Goal: Transaction & Acquisition: Purchase product/service

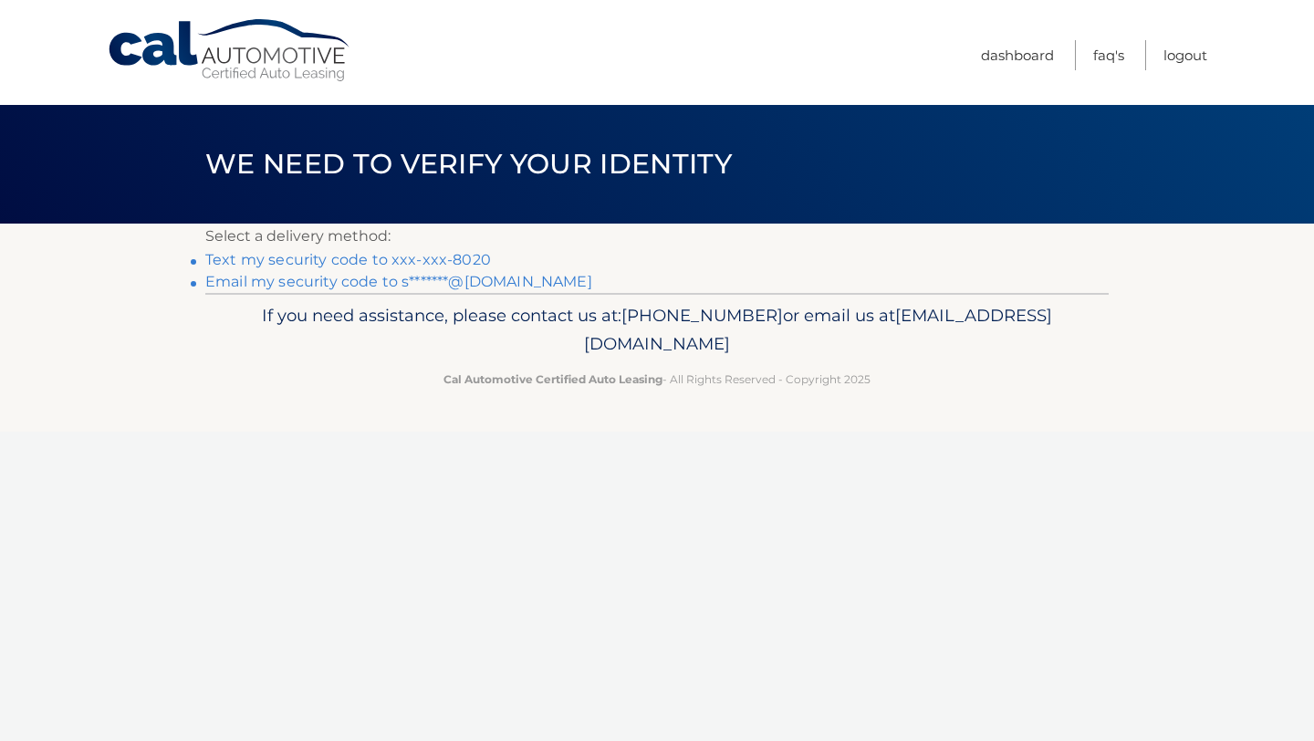
click at [466, 248] on p "Select a delivery method:" at bounding box center [657, 237] width 904 height 26
click at [466, 261] on link "Text my security code to xxx-xxx-8020" at bounding box center [348, 259] width 286 height 17
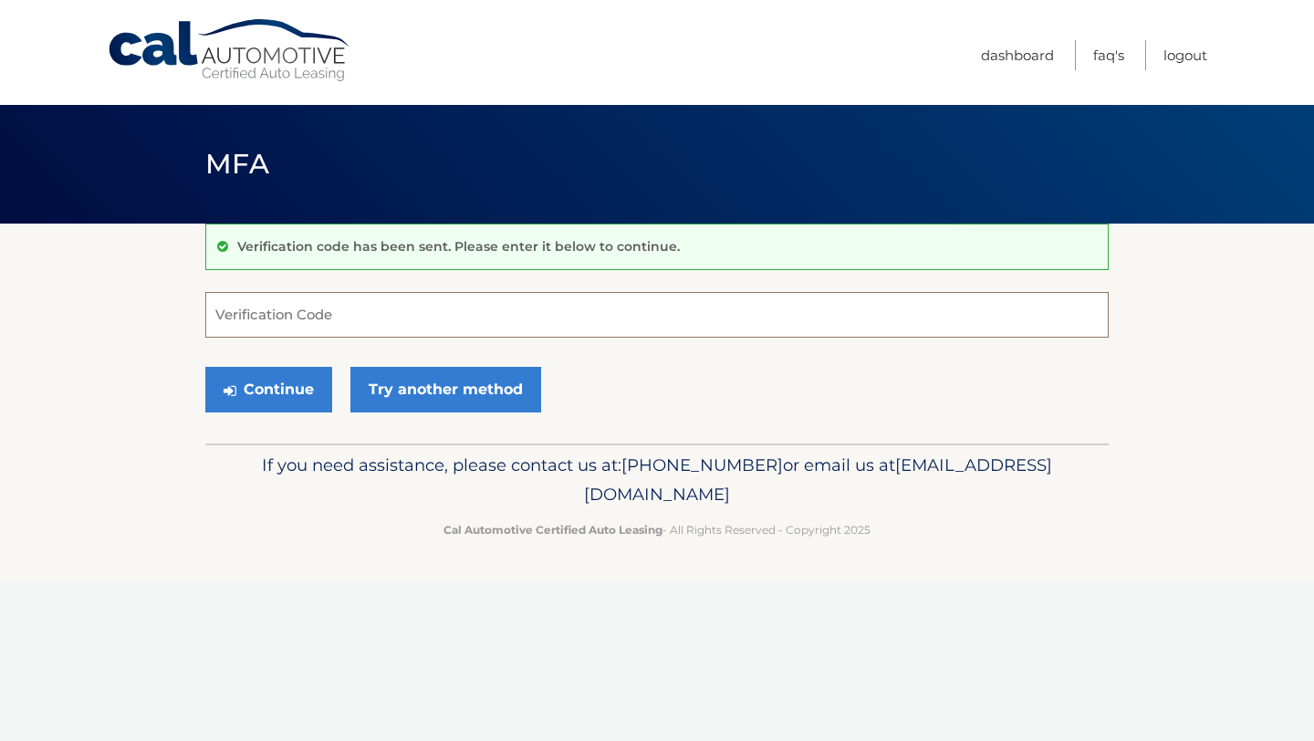
click at [426, 326] on input "Verification Code" at bounding box center [657, 315] width 904 height 46
type input "067527"
click at [316, 399] on button "Continue" at bounding box center [268, 390] width 127 height 46
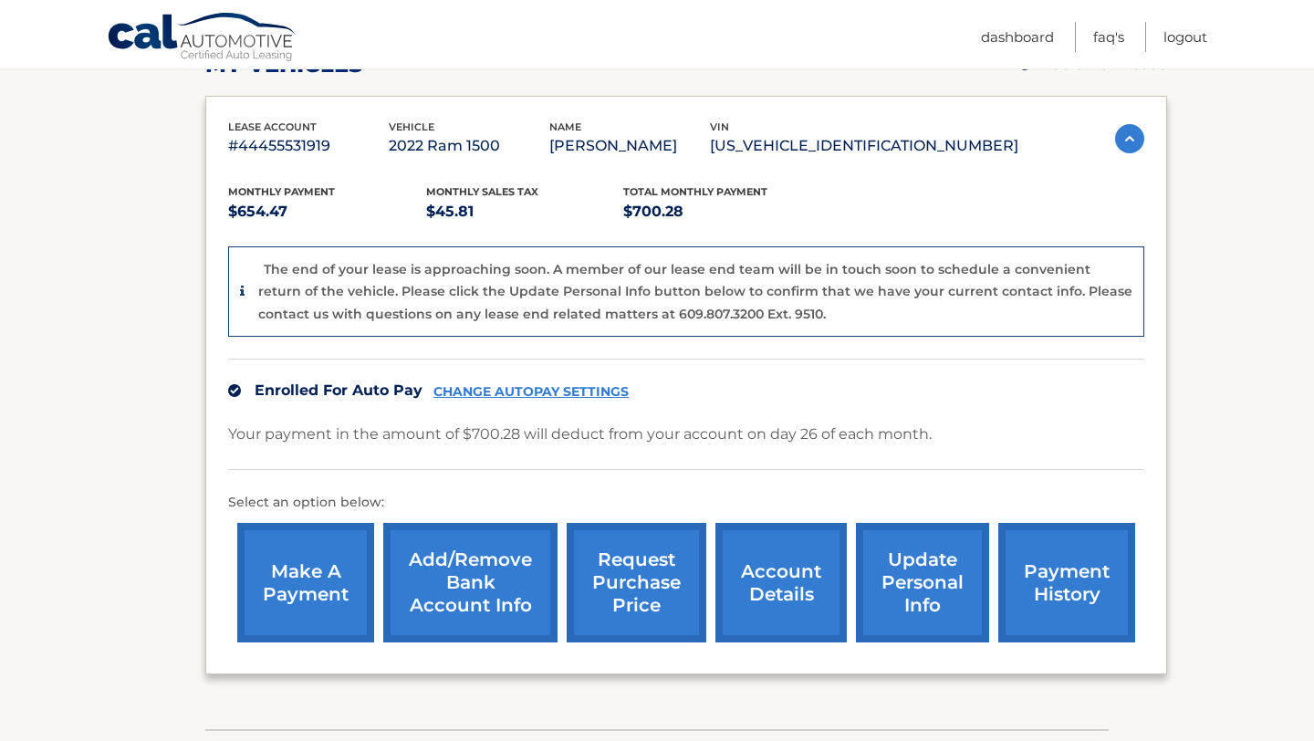
scroll to position [287, 0]
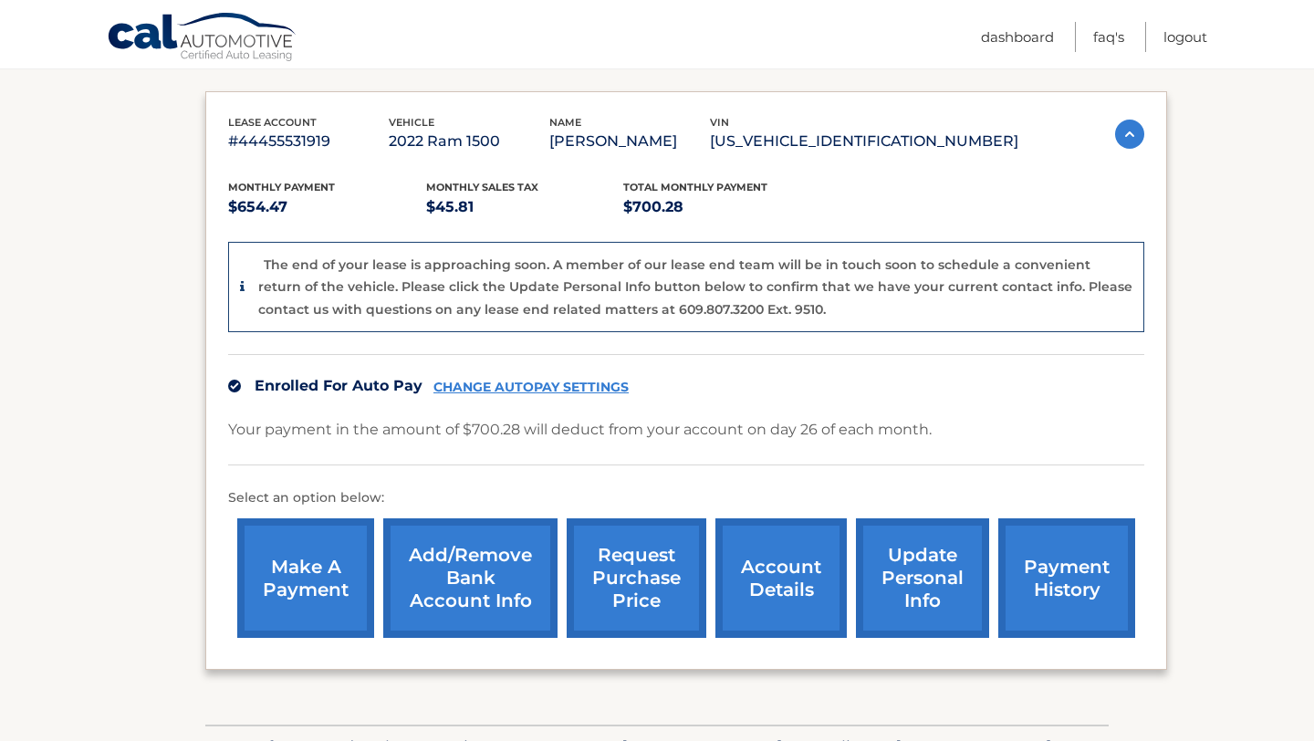
click at [771, 592] on link "account details" at bounding box center [781, 578] width 131 height 120
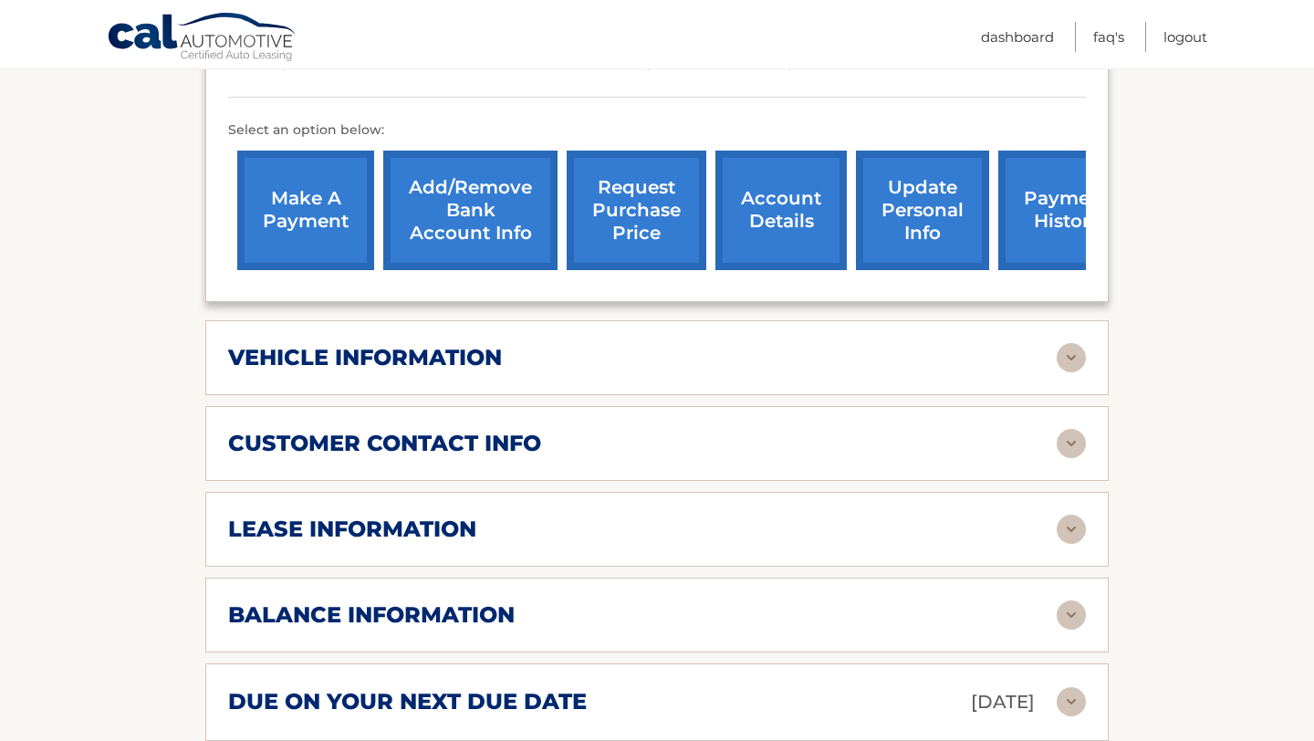
scroll to position [620, 0]
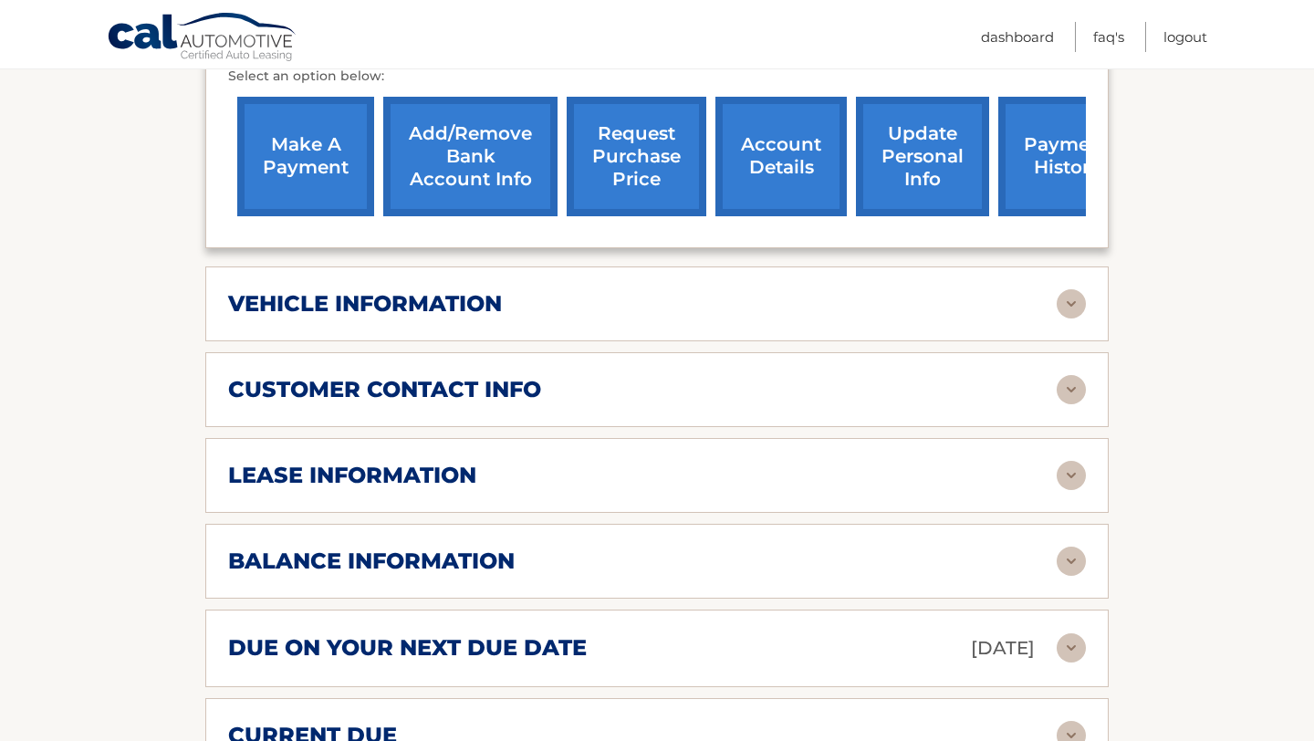
click at [590, 472] on div "lease information" at bounding box center [642, 475] width 829 height 27
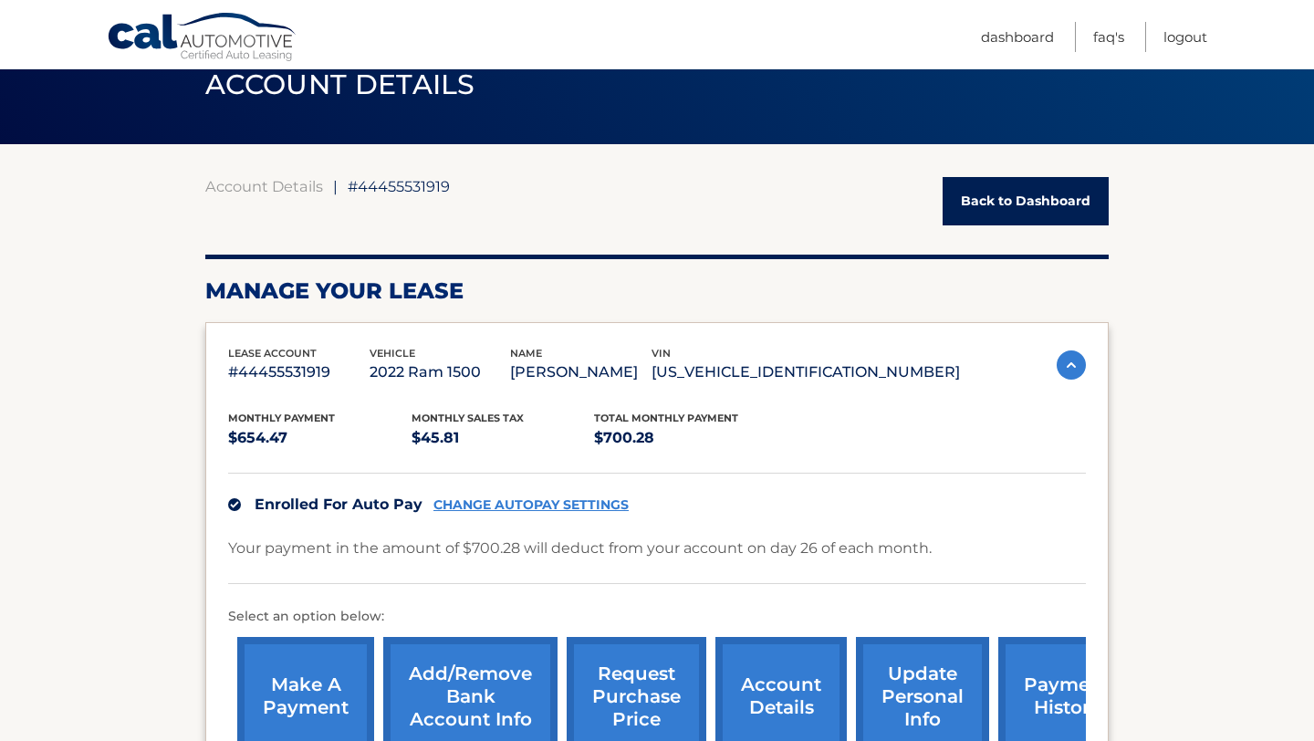
scroll to position [130, 0]
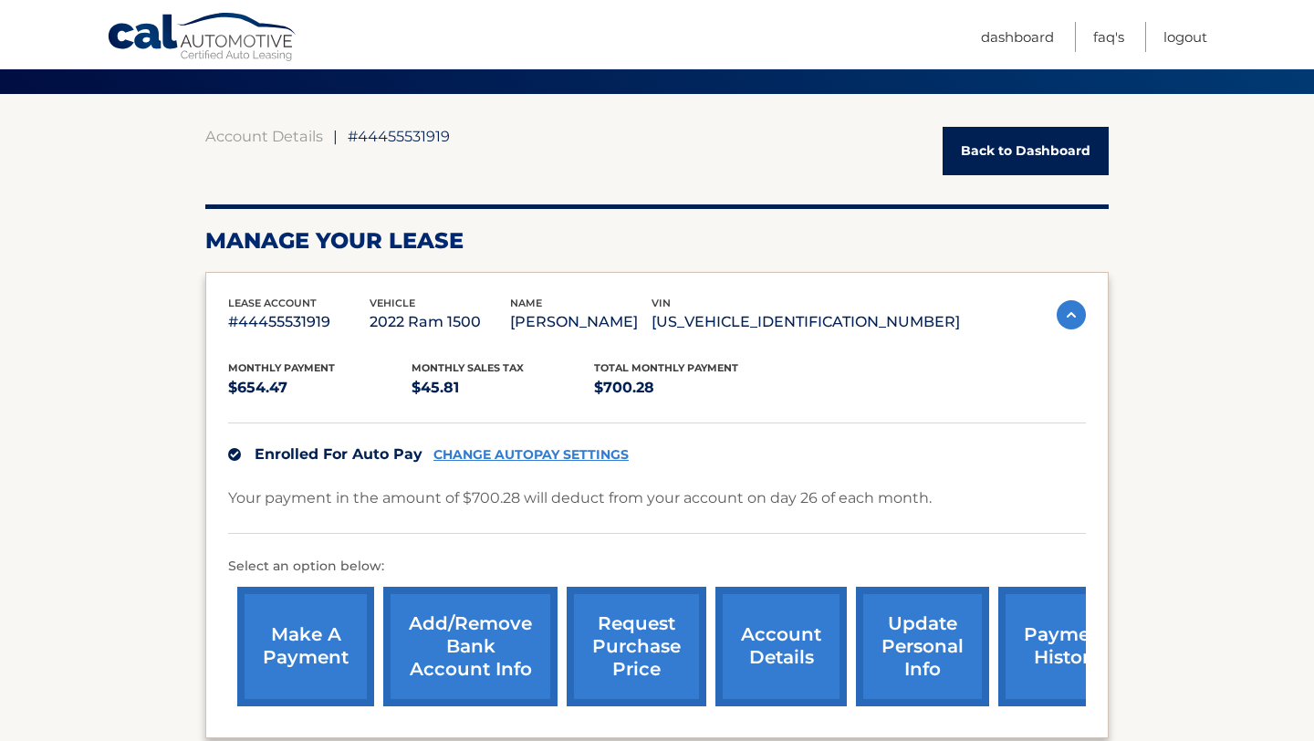
click at [314, 636] on link "make a payment" at bounding box center [305, 647] width 137 height 120
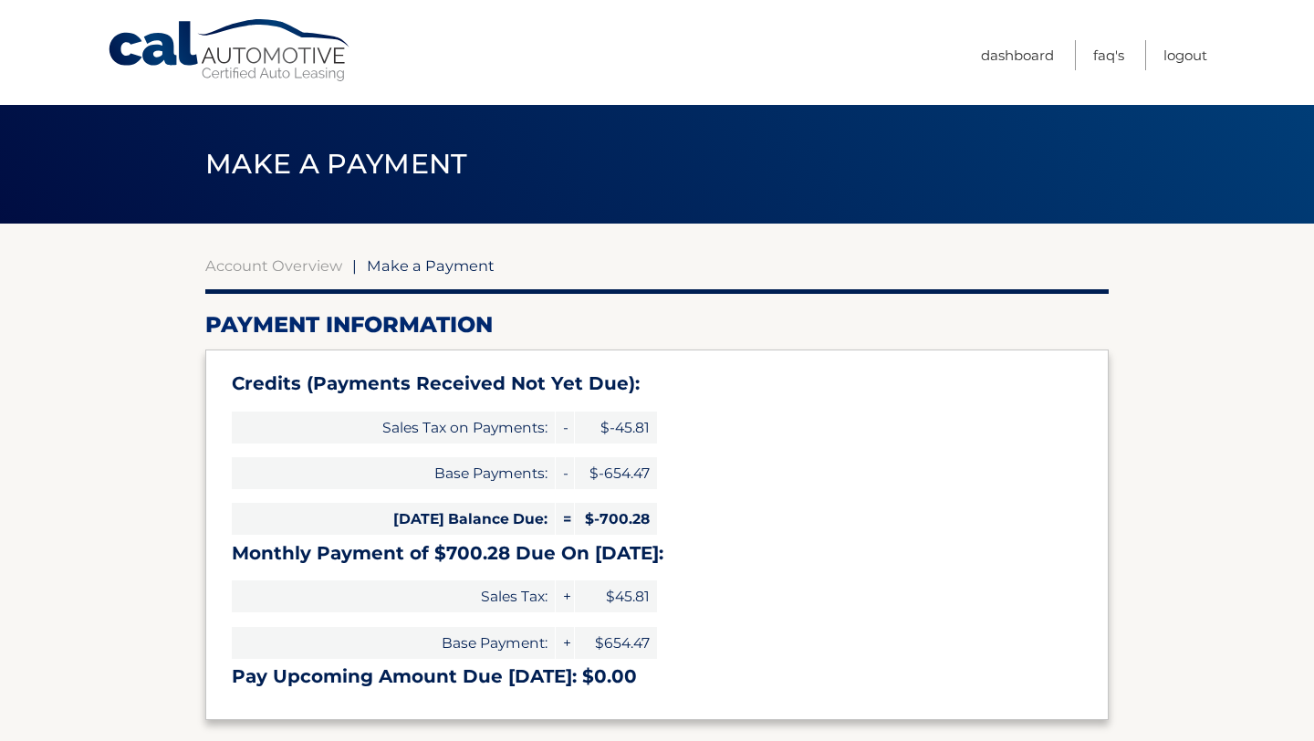
select select "YjkzMDQ3MzYtMTA5My00N2VmLTllZDQtNjVkNzA3NmMwOGRh"
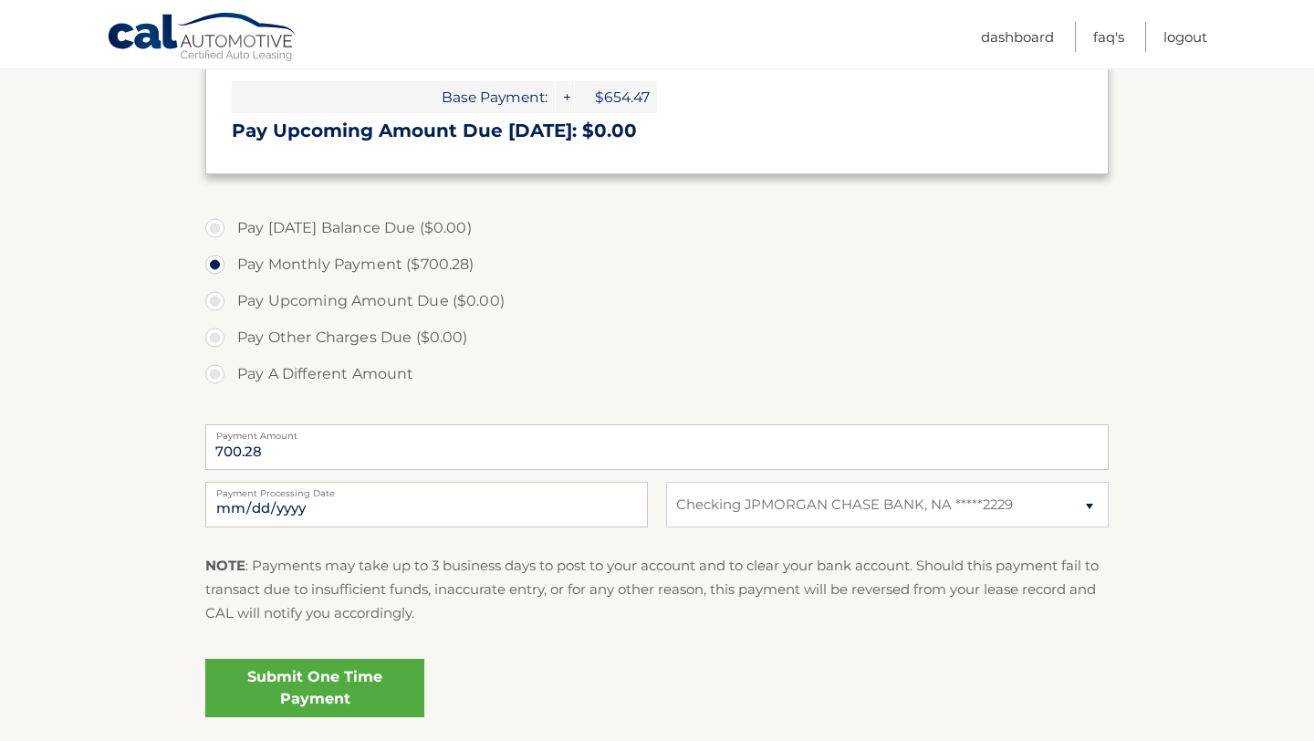
scroll to position [547, 0]
click at [328, 685] on link "Submit One Time Payment" at bounding box center [314, 687] width 219 height 58
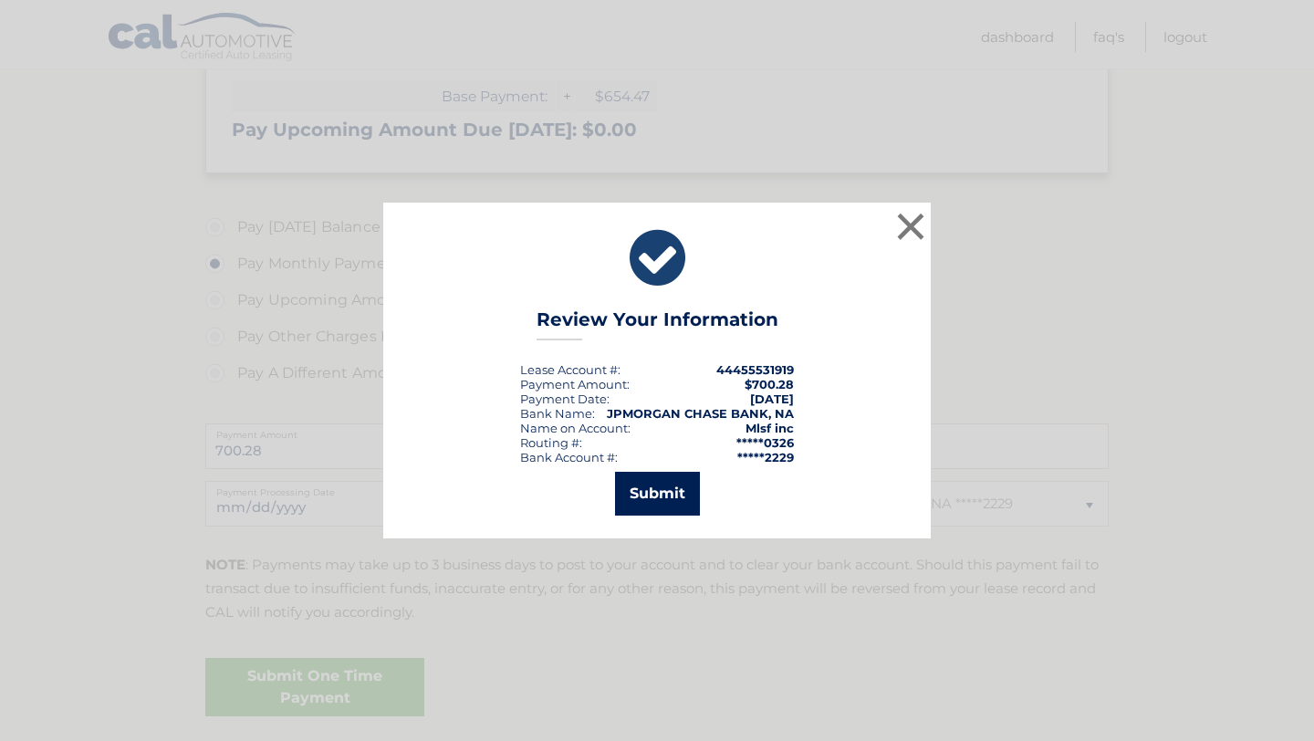
click at [650, 497] on button "Submit" at bounding box center [657, 494] width 85 height 44
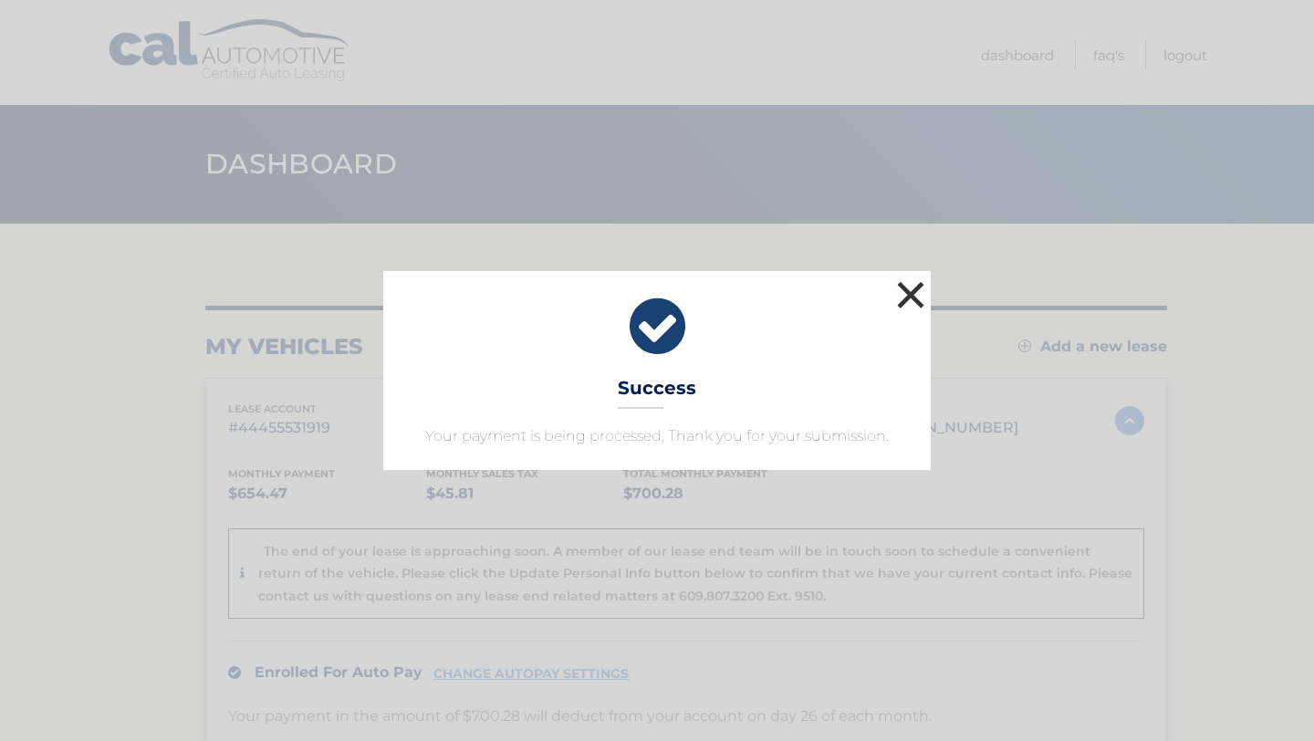
click at [910, 300] on button "×" at bounding box center [911, 295] width 37 height 37
